Goal: Transaction & Acquisition: Purchase product/service

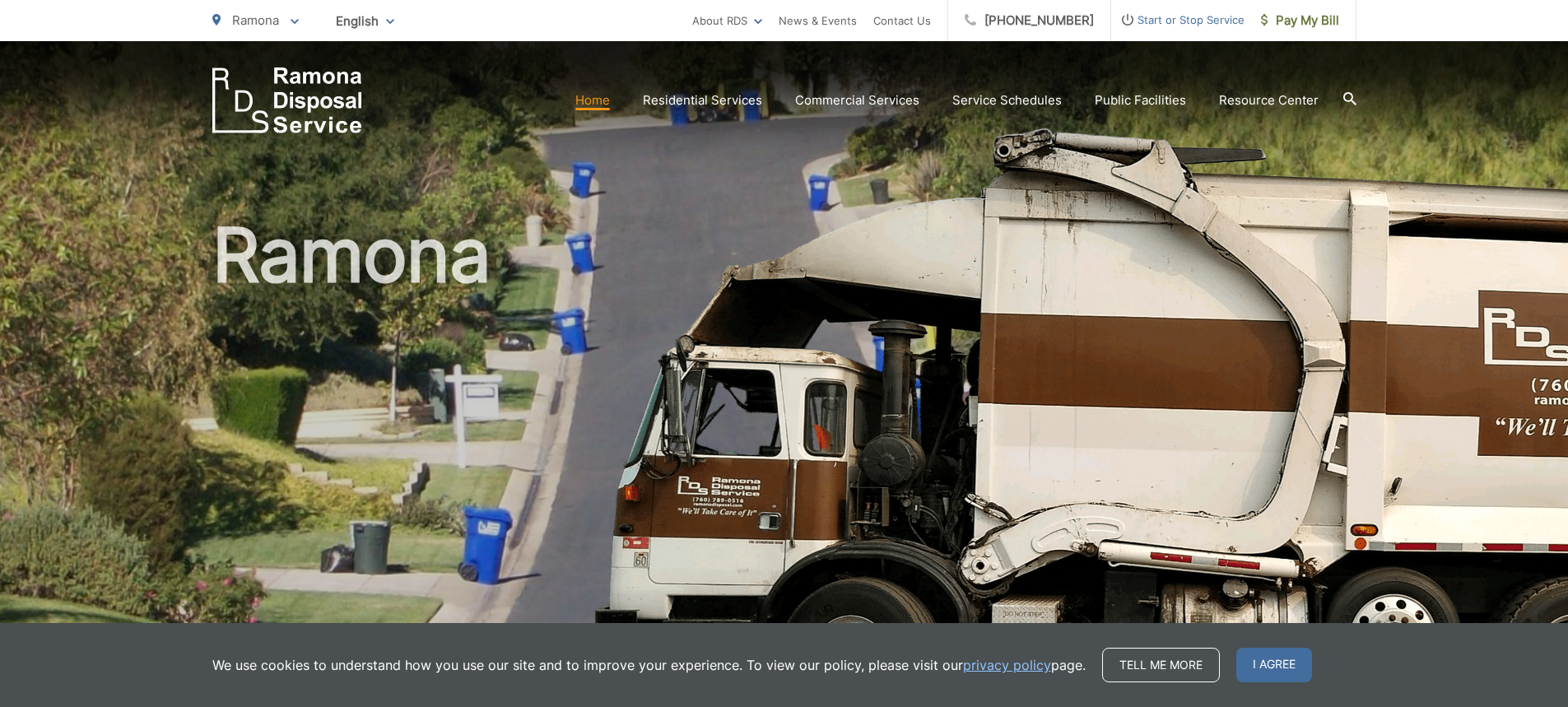
click at [1159, 20] on span "Start or Stop Service" at bounding box center [1178, 19] width 134 height 19
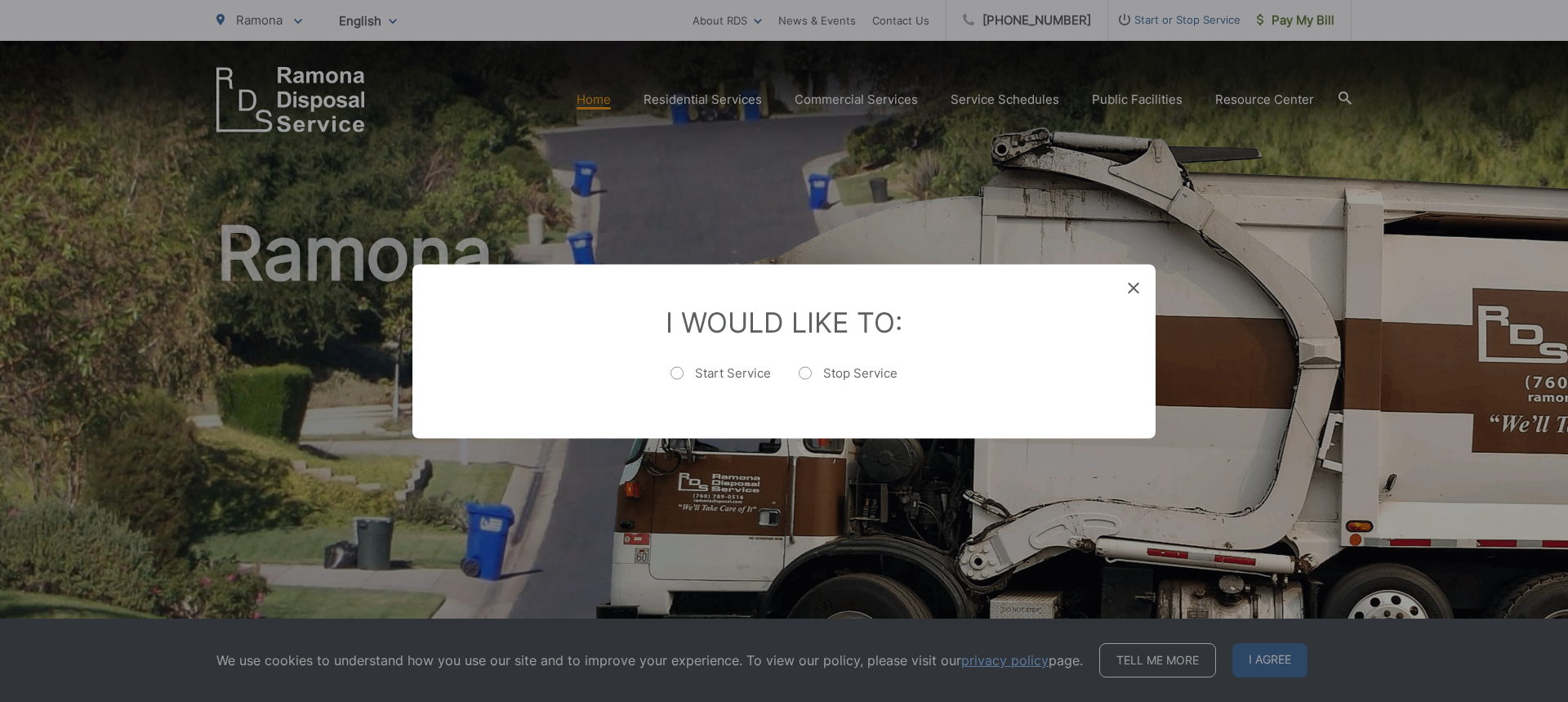
click at [1138, 285] on icon at bounding box center [1133, 287] width 11 height 11
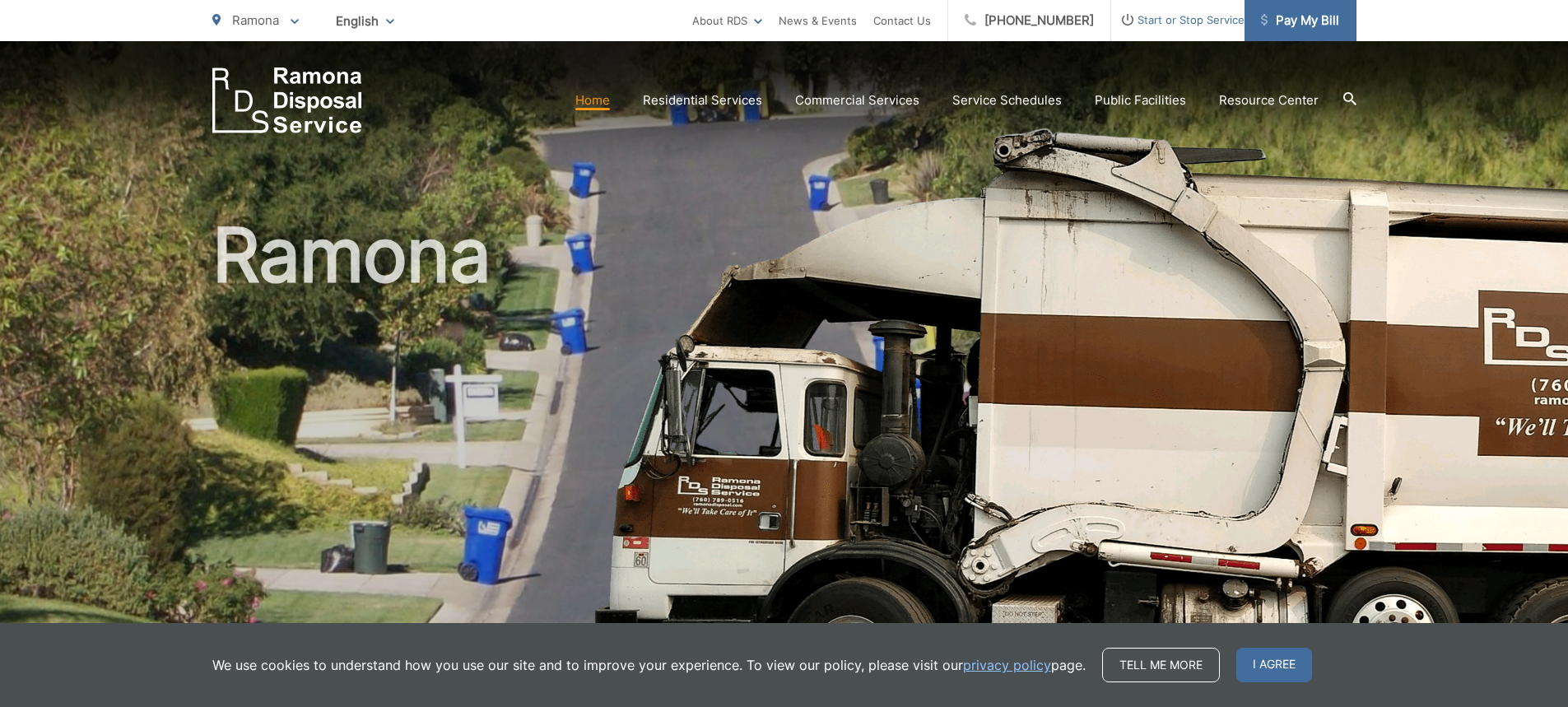
click at [1322, 26] on span "Pay My Bill" at bounding box center [1300, 20] width 78 height 19
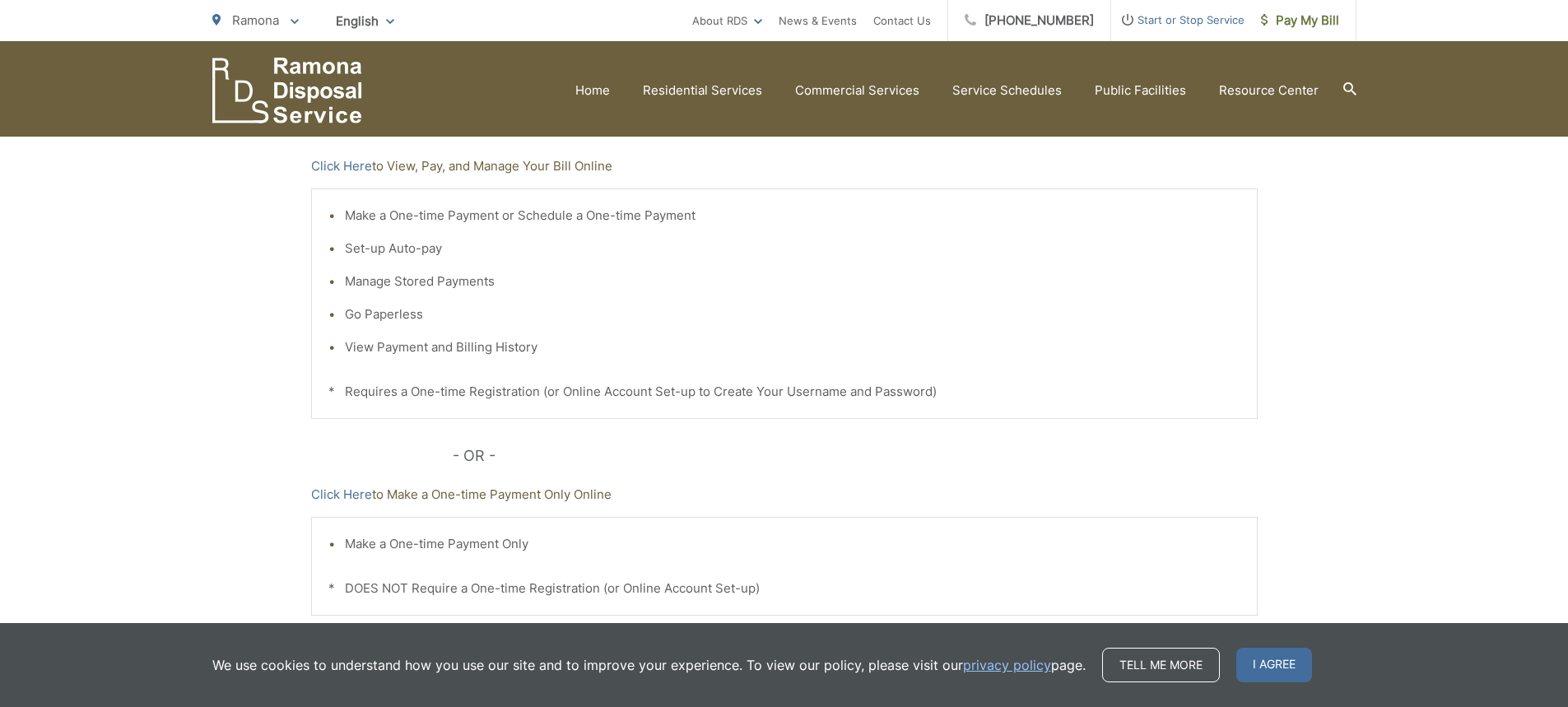
scroll to position [247, 0]
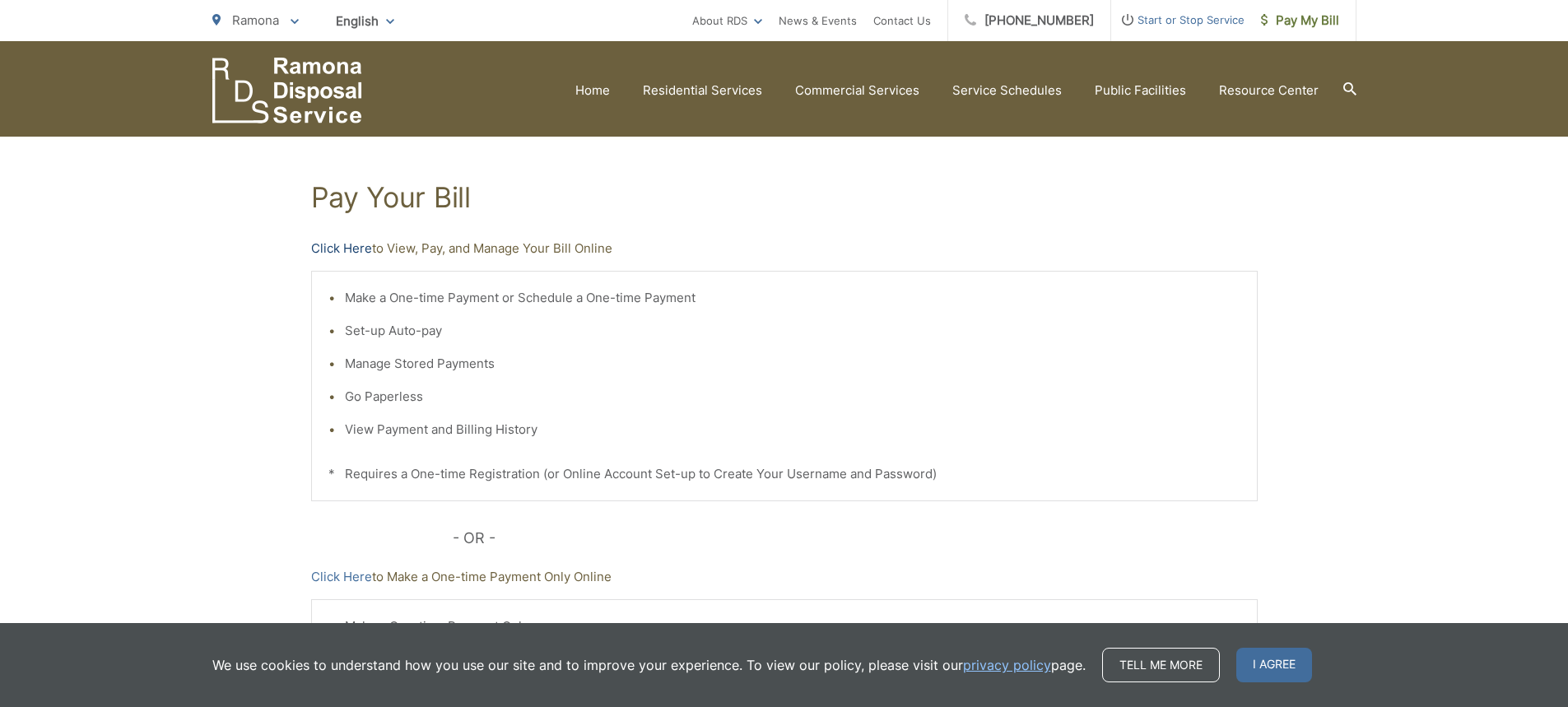
click at [344, 242] on link "Click Here" at bounding box center [341, 248] width 61 height 19
